Goal: Transaction & Acquisition: Purchase product/service

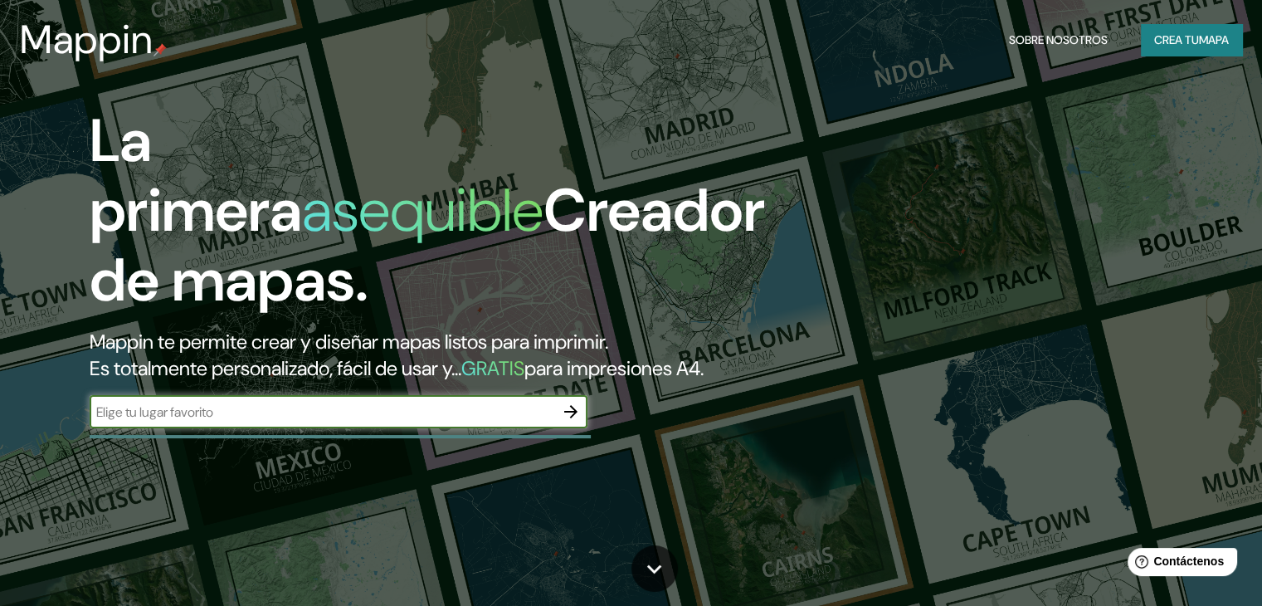
click at [471, 422] on input "text" at bounding box center [322, 411] width 465 height 19
type input "[GEOGRAPHIC_DATA], [GEOGRAPHIC_DATA]"
click at [569, 422] on icon "button" at bounding box center [571, 412] width 20 height 20
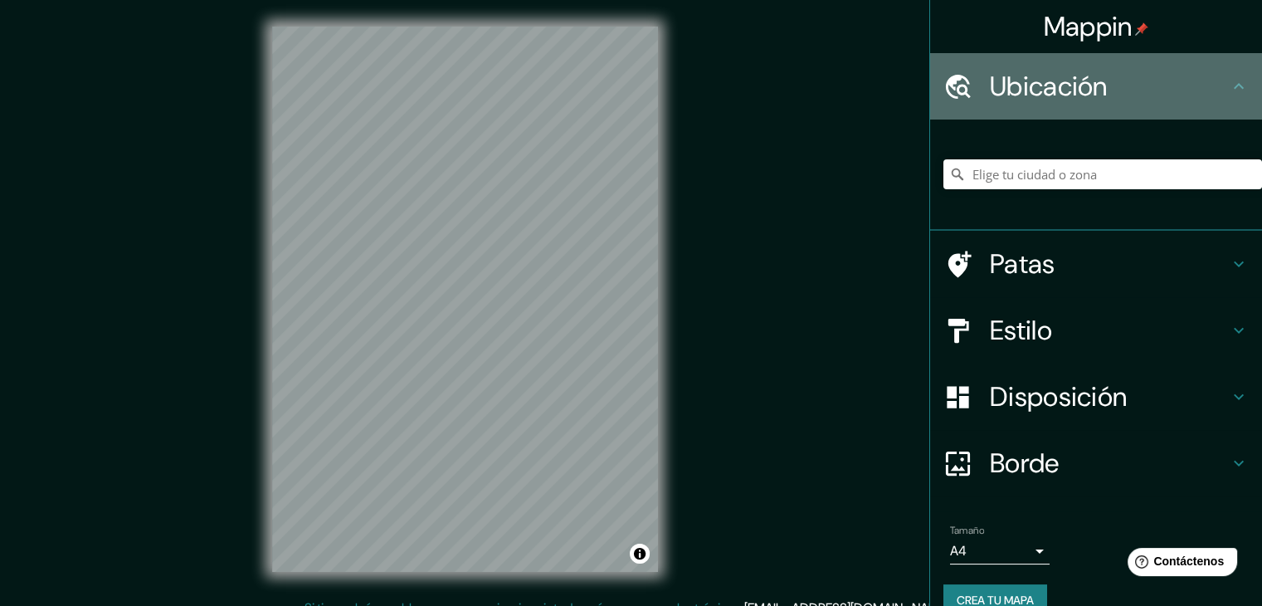
click at [1037, 89] on font "Ubicación" at bounding box center [1049, 86] width 118 height 35
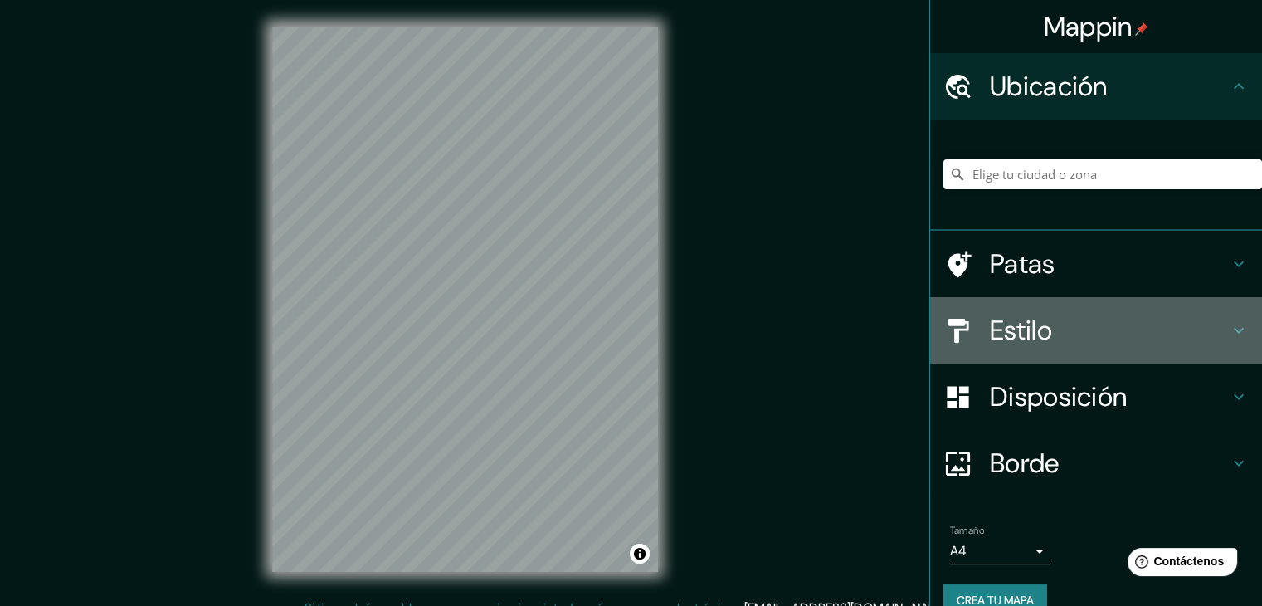
click at [1061, 319] on h4 "Estilo" at bounding box center [1109, 330] width 239 height 33
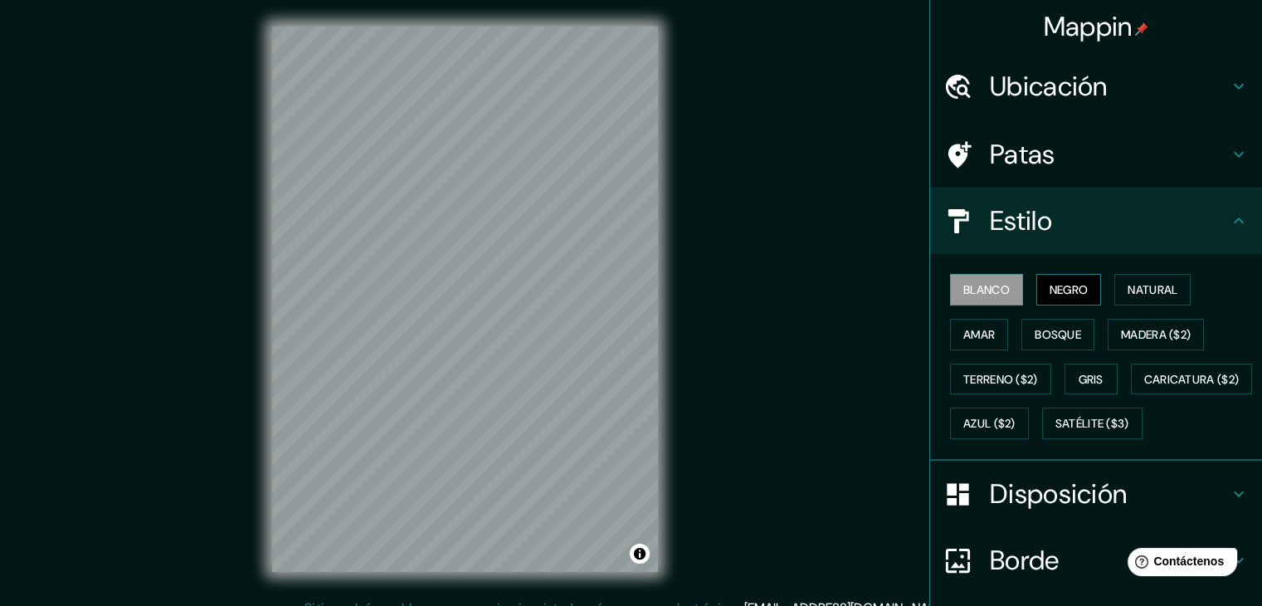
click at [1061, 292] on font "Negro" at bounding box center [1069, 289] width 39 height 15
click at [1134, 293] on font "Natural" at bounding box center [1153, 289] width 50 height 15
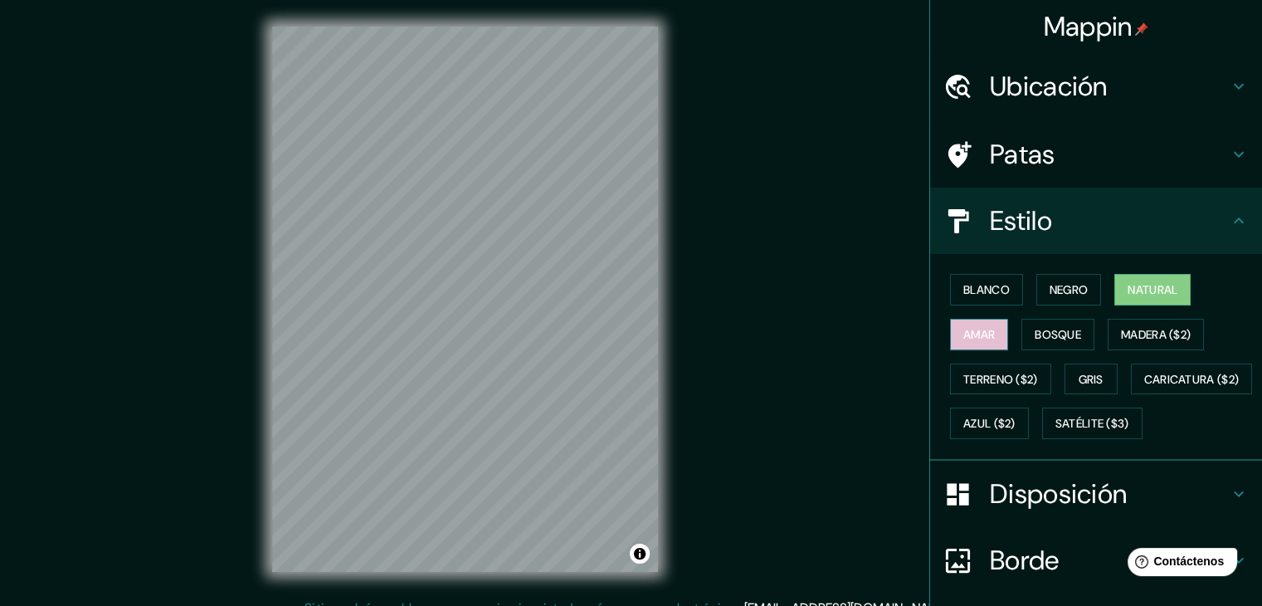
click at [963, 333] on font "Amar" at bounding box center [979, 334] width 32 height 15
click at [1054, 334] on font "Bosque" at bounding box center [1058, 334] width 46 height 15
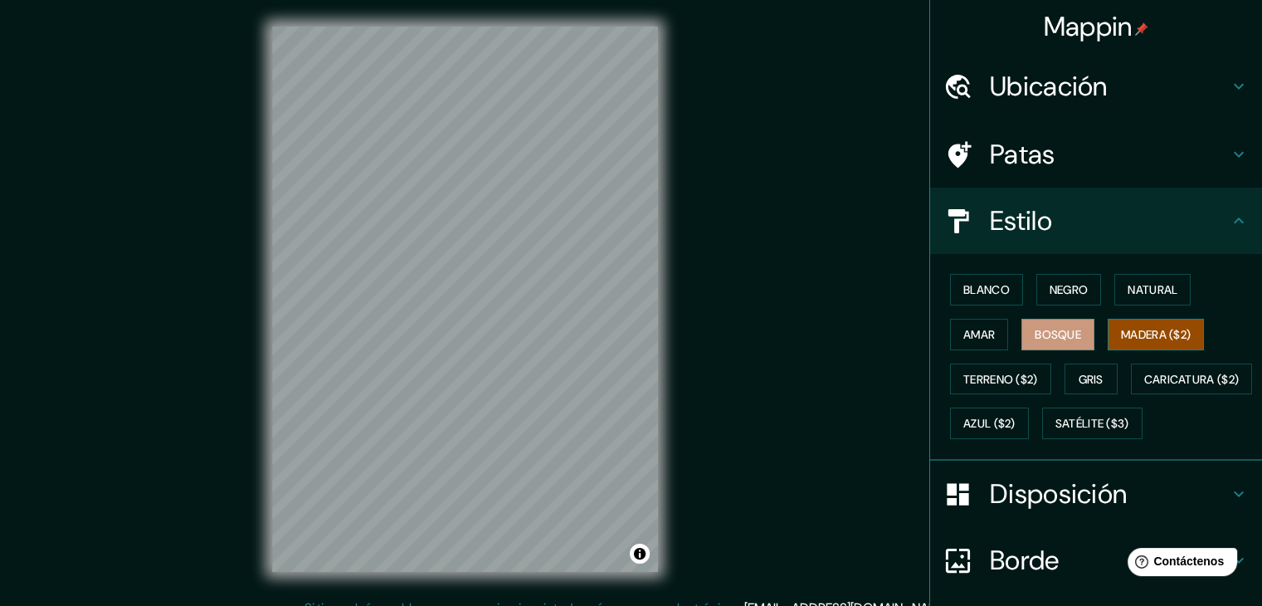
click at [1155, 333] on font "Madera ($2)" at bounding box center [1156, 334] width 70 height 15
click at [1065, 376] on button "Gris" at bounding box center [1091, 379] width 53 height 32
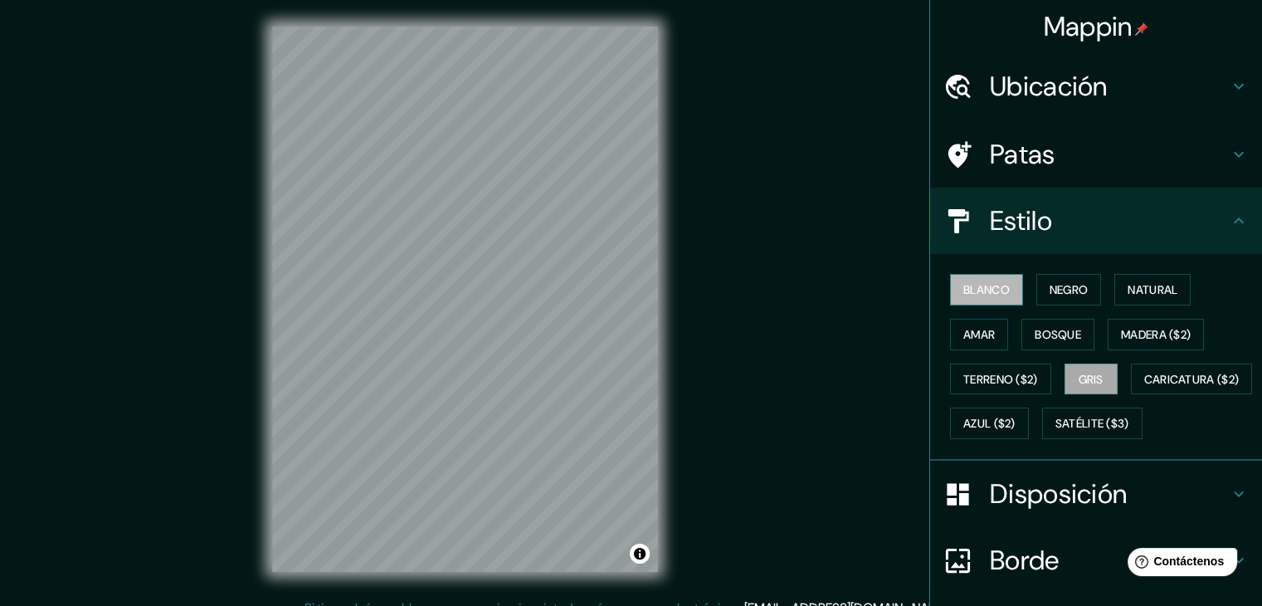
click at [976, 293] on font "Blanco" at bounding box center [986, 289] width 46 height 15
click at [1047, 149] on h4 "Patas" at bounding box center [1109, 154] width 239 height 33
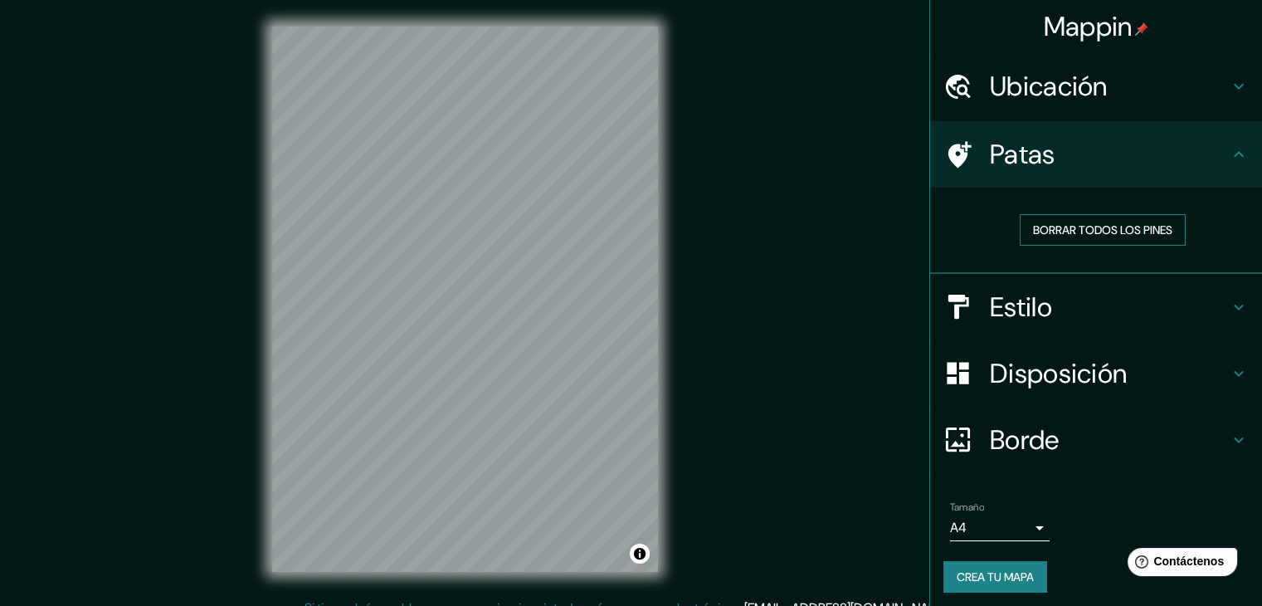
click at [1109, 229] on font "Borrar todos los pines" at bounding box center [1102, 229] width 139 height 15
click at [1132, 162] on h4 "Patas" at bounding box center [1109, 154] width 239 height 33
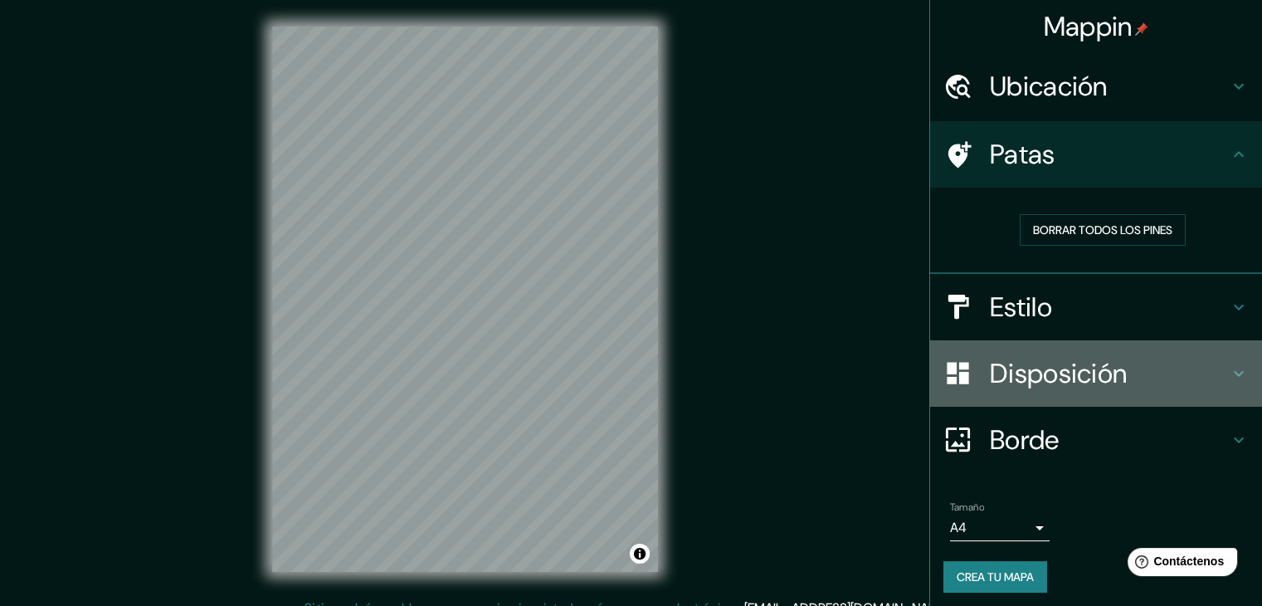
click at [1080, 371] on font "Disposición" at bounding box center [1058, 373] width 137 height 35
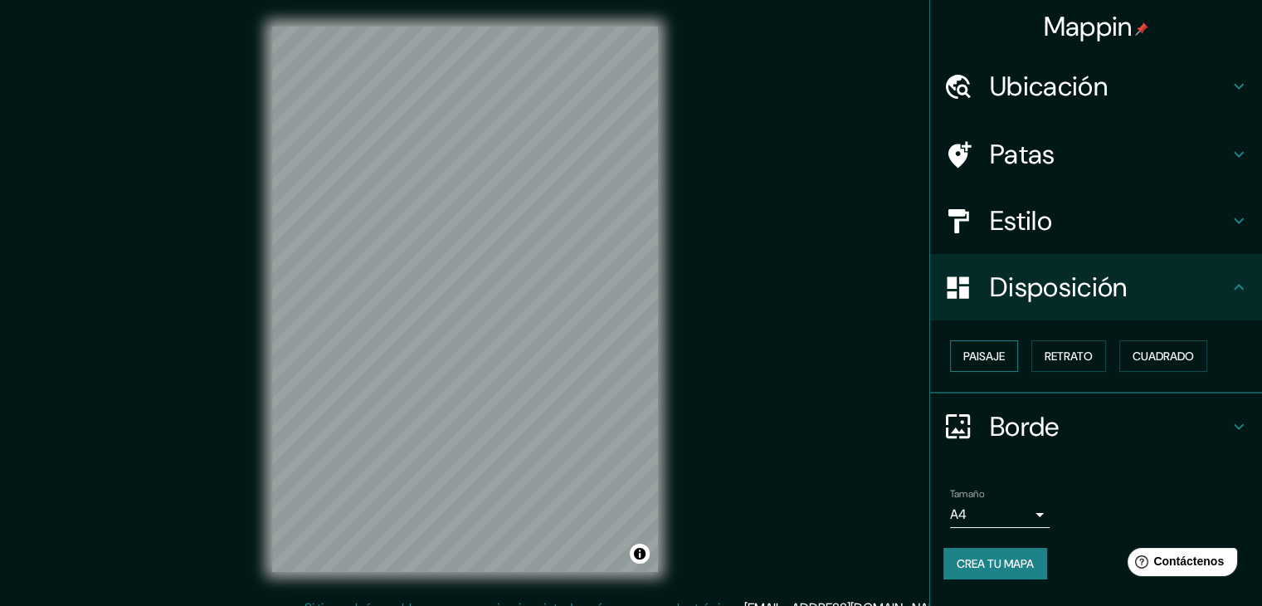
click at [1002, 362] on font "Paisaje" at bounding box center [983, 356] width 41 height 15
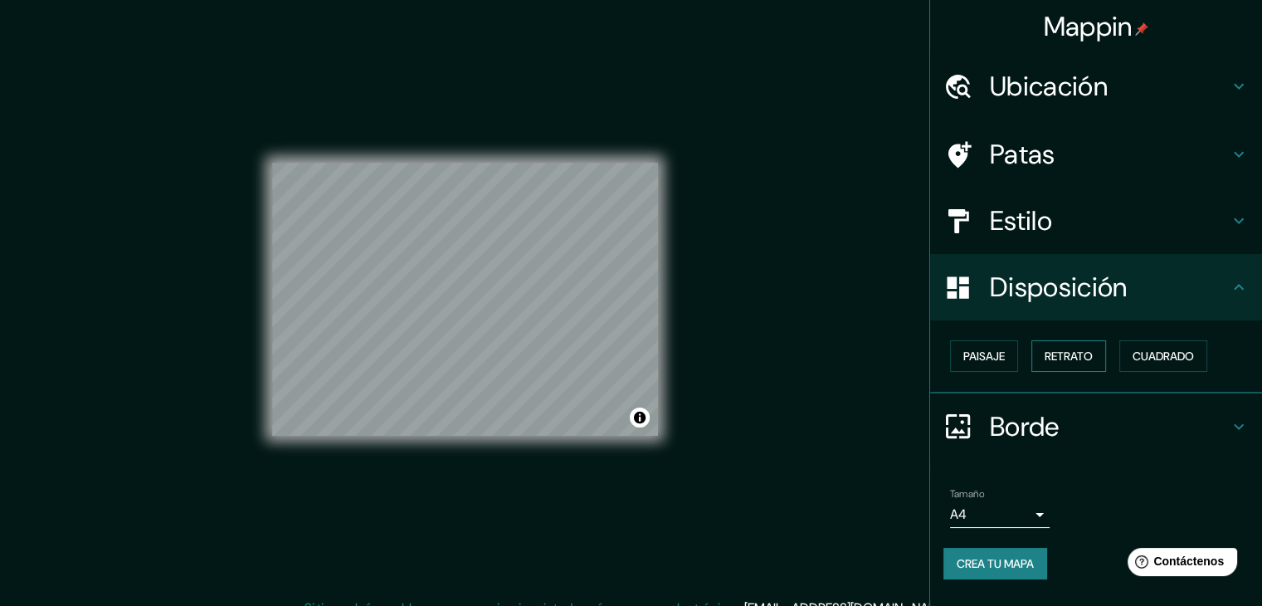
click at [1059, 360] on font "Retrato" at bounding box center [1069, 356] width 48 height 15
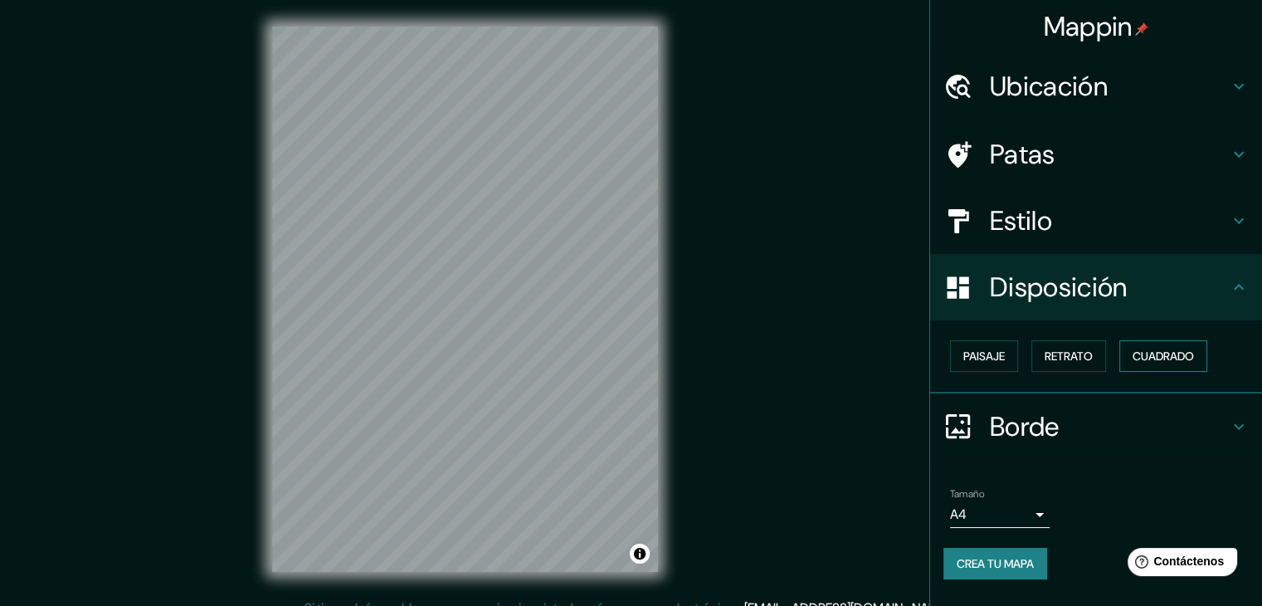
click at [1158, 354] on font "Cuadrado" at bounding box center [1163, 356] width 61 height 15
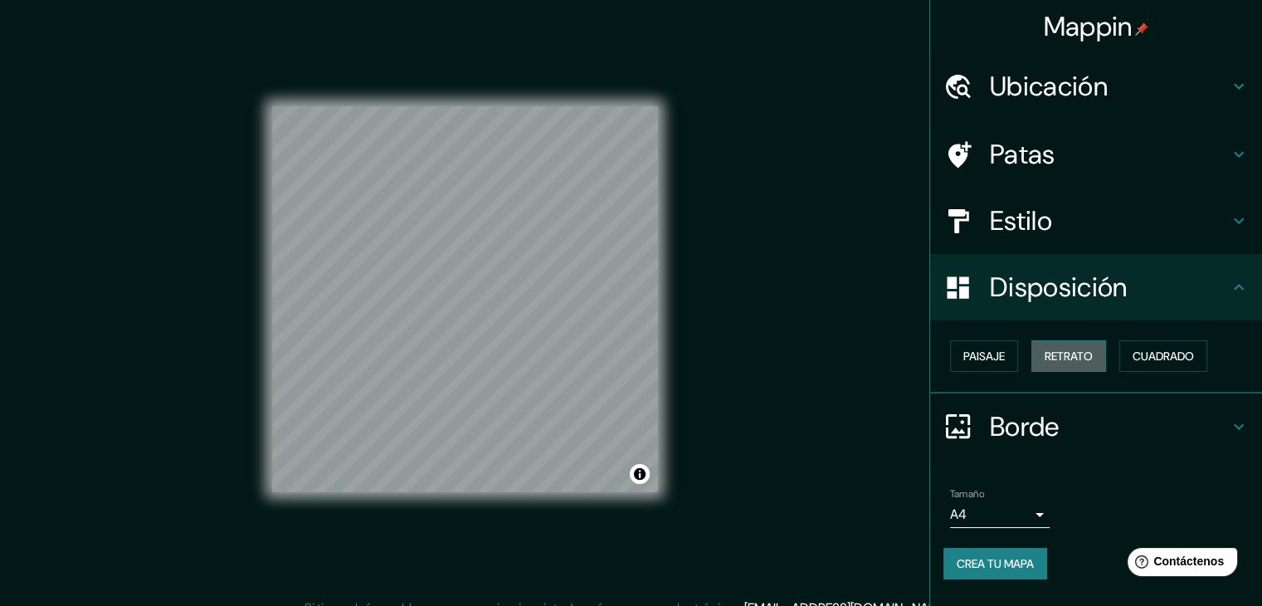
click at [1072, 354] on font "Retrato" at bounding box center [1069, 356] width 48 height 15
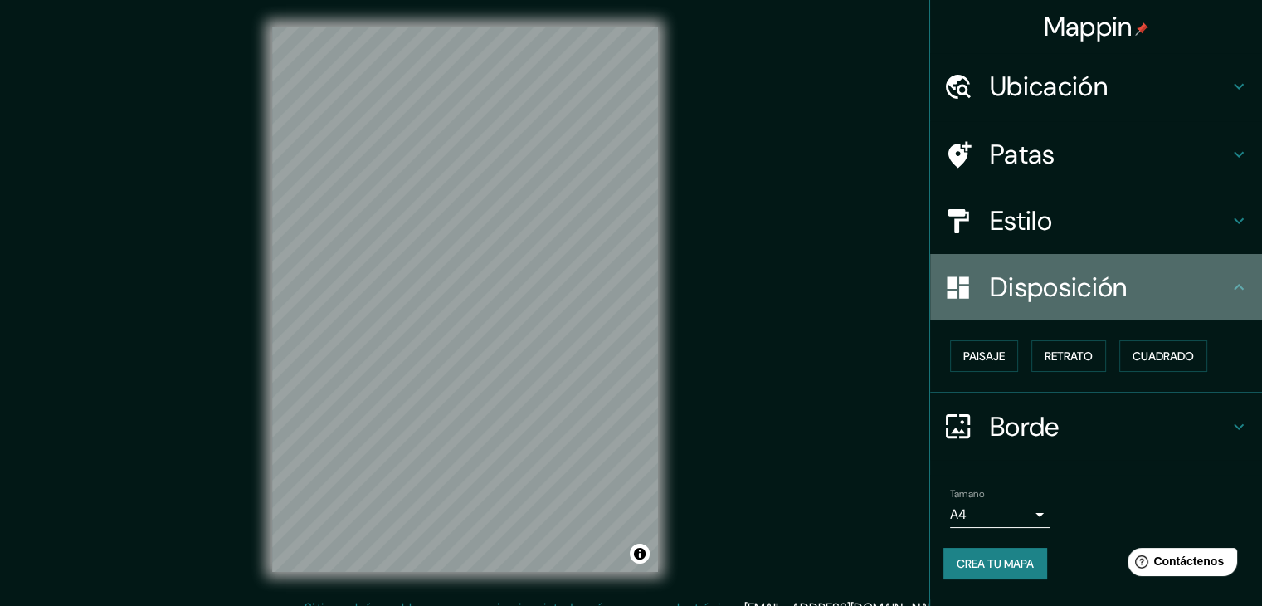
click at [1106, 290] on font "Disposición" at bounding box center [1058, 287] width 137 height 35
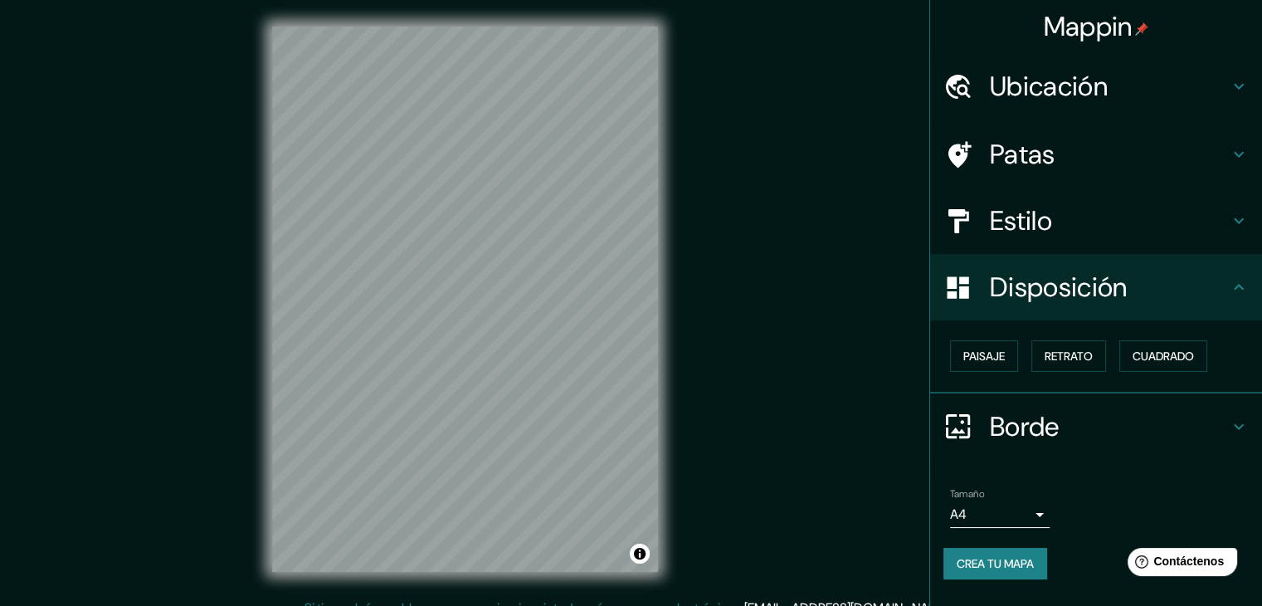
click at [1102, 431] on h4 "Borde" at bounding box center [1109, 426] width 239 height 33
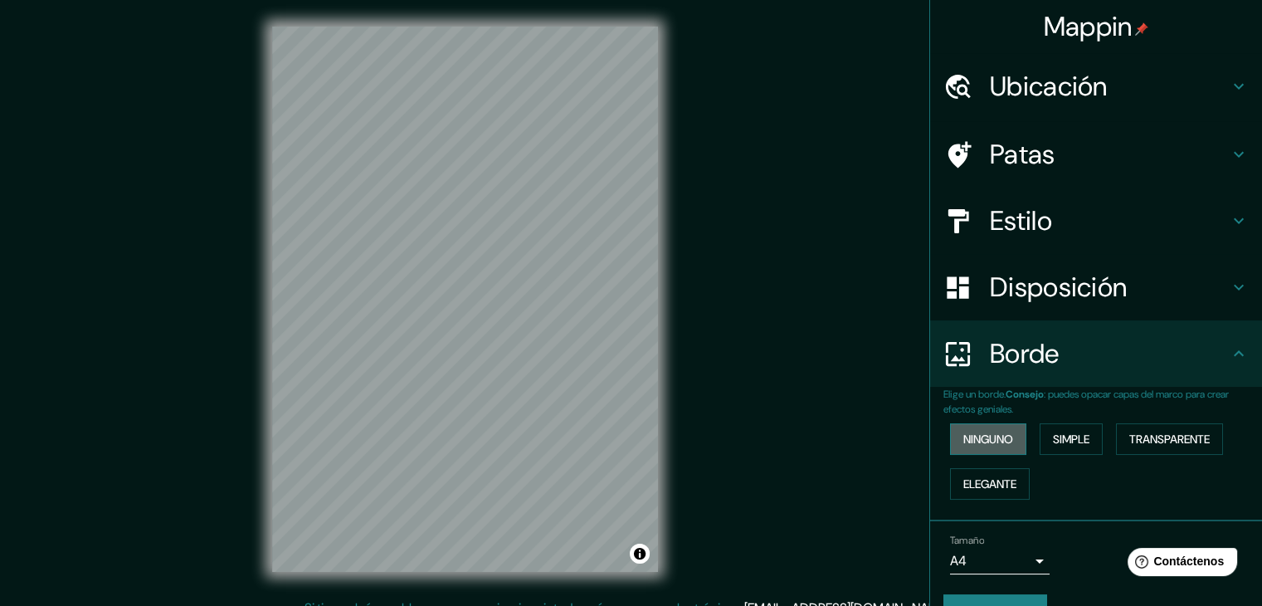
click at [980, 437] on font "Ninguno" at bounding box center [988, 439] width 50 height 15
click at [1072, 439] on font "Simple" at bounding box center [1071, 439] width 37 height 15
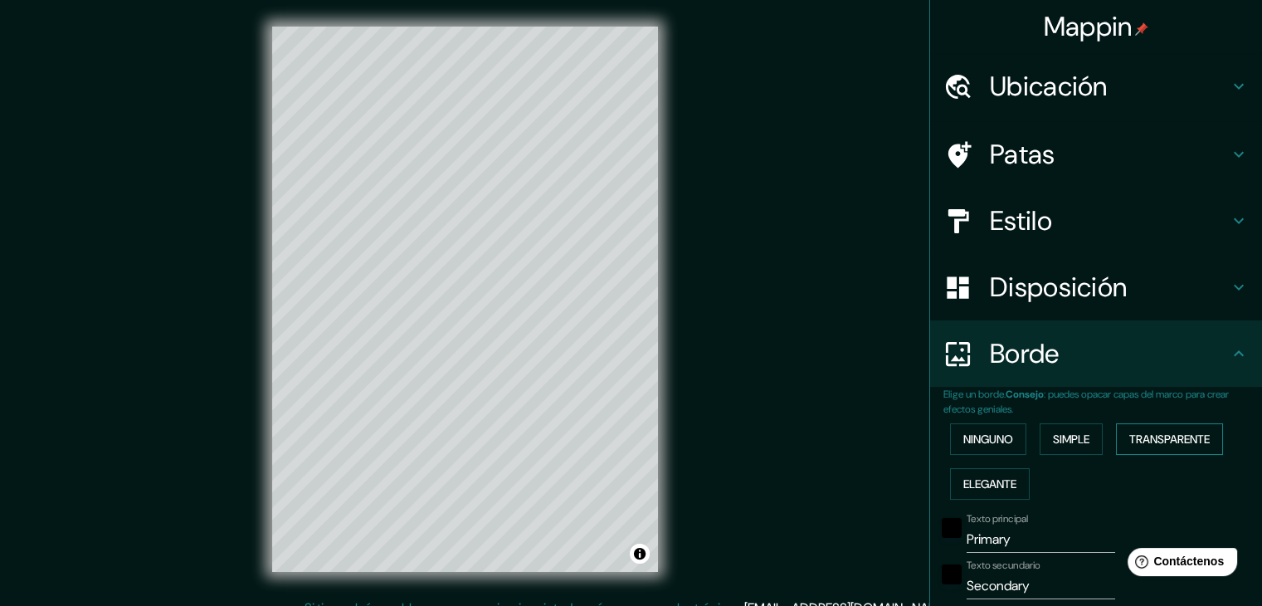
click at [1155, 442] on font "Transparente" at bounding box center [1169, 439] width 80 height 15
click at [990, 485] on font "Elegante" at bounding box center [989, 483] width 53 height 15
click at [983, 440] on font "Ninguno" at bounding box center [988, 439] width 50 height 15
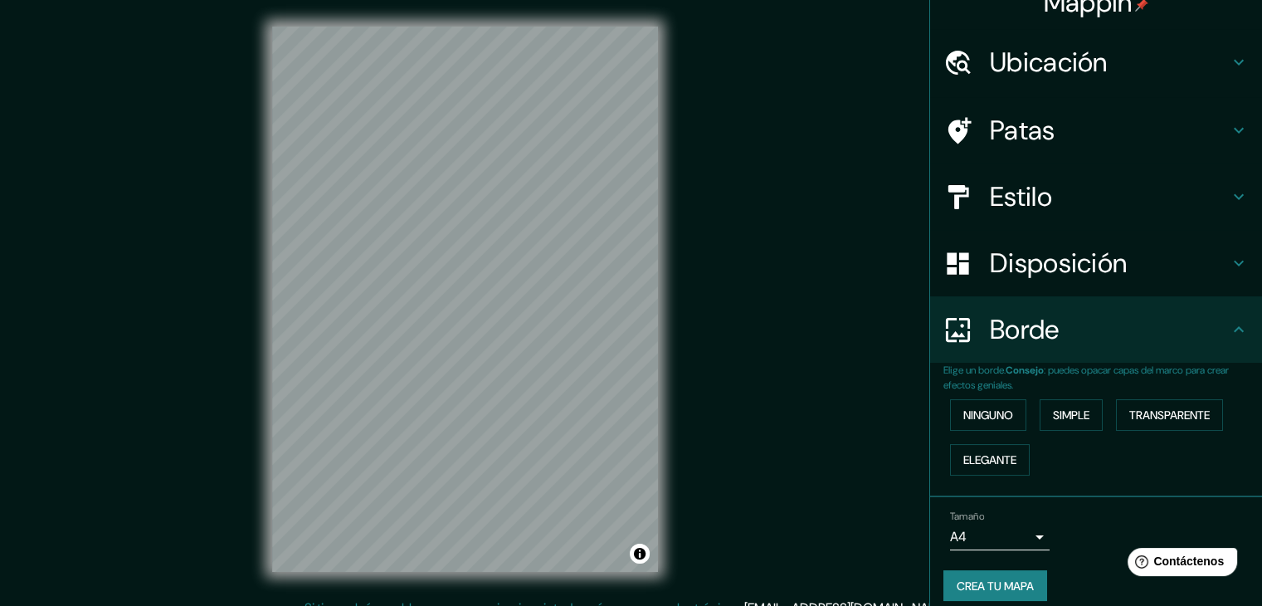
scroll to position [37, 0]
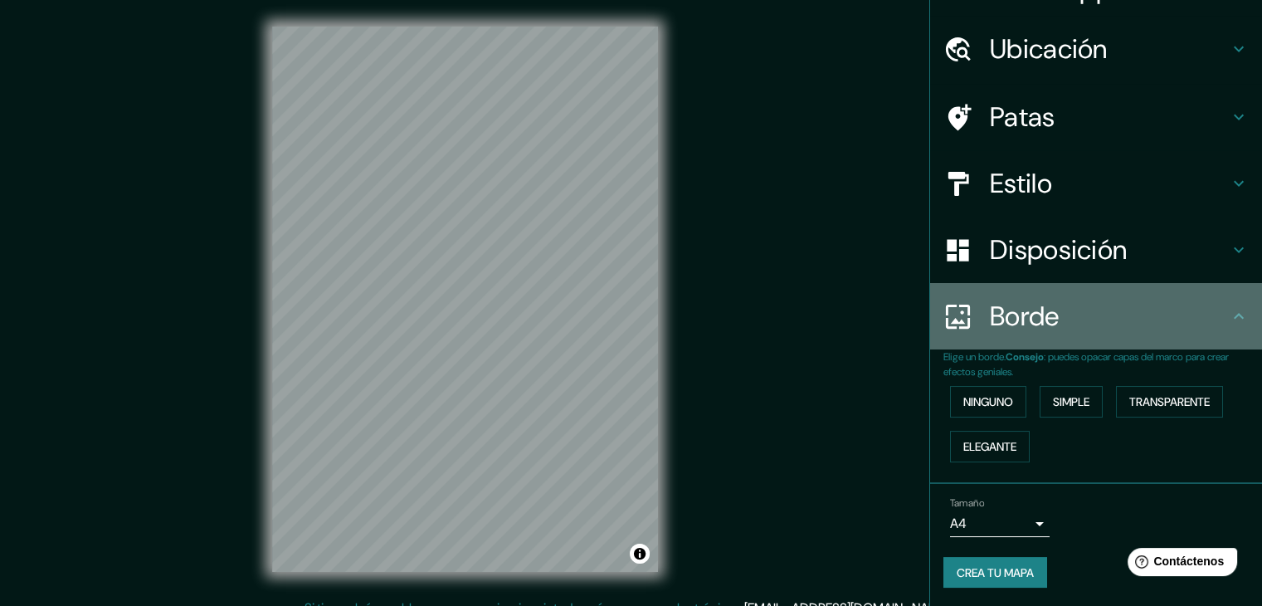
click at [1065, 313] on h4 "Borde" at bounding box center [1109, 316] width 239 height 33
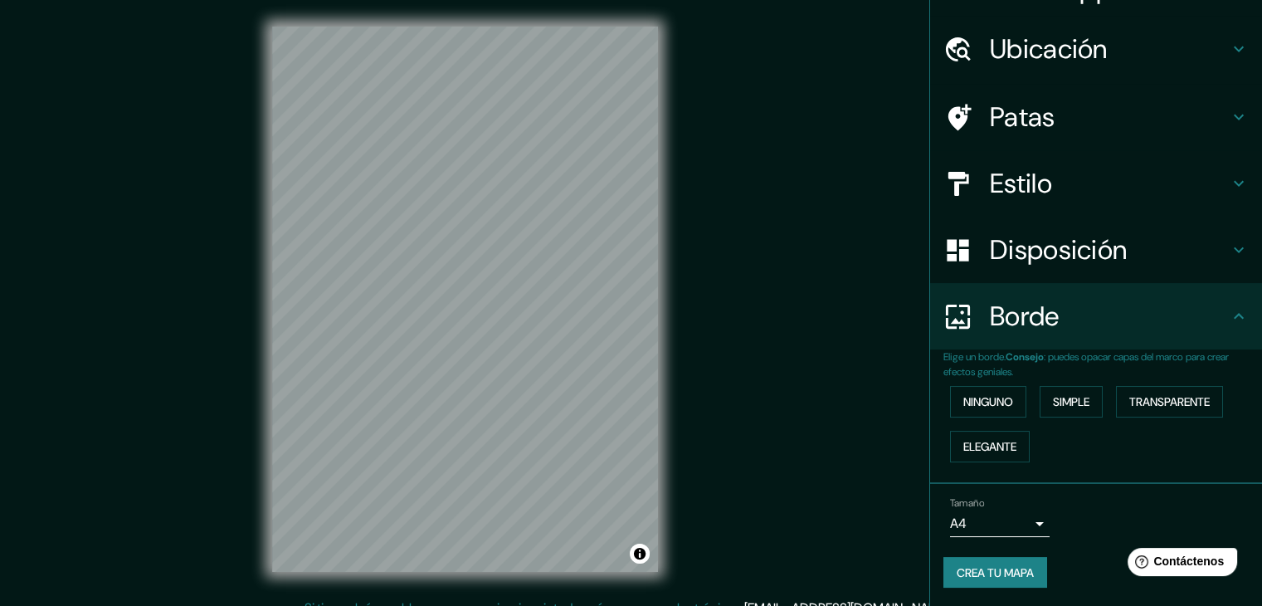
click at [1231, 313] on icon at bounding box center [1239, 316] width 20 height 20
click at [1019, 577] on font "Crea tu mapa" at bounding box center [995, 572] width 77 height 15
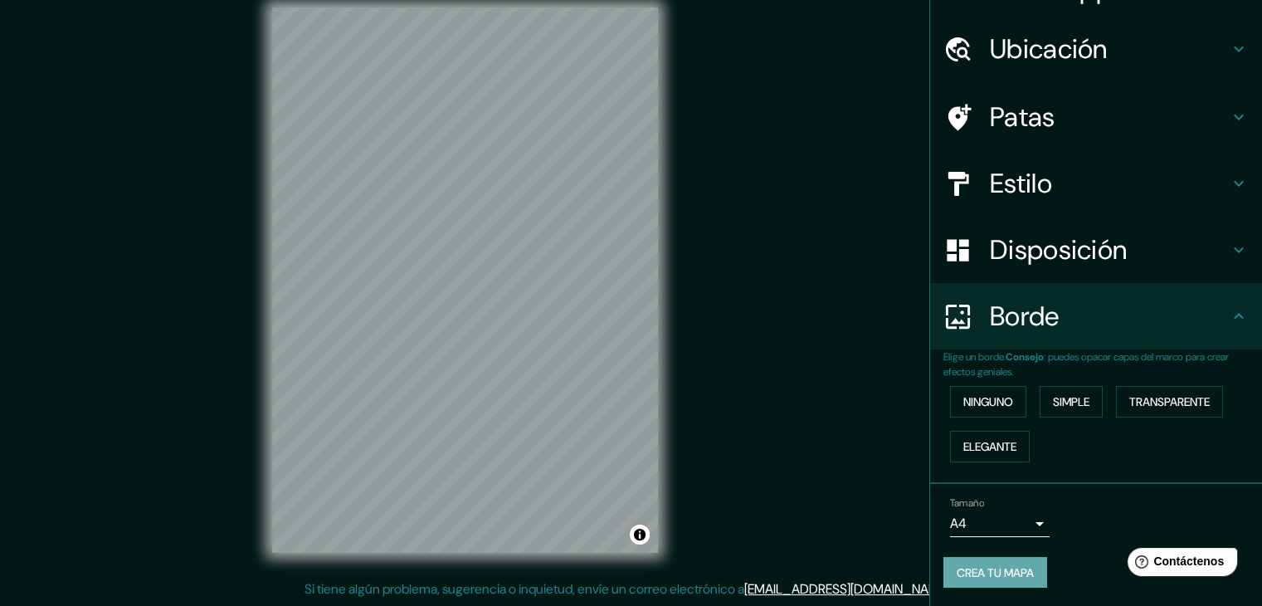
click at [1002, 569] on font "Crea tu mapa" at bounding box center [995, 572] width 77 height 15
